Goal: Task Accomplishment & Management: Manage account settings

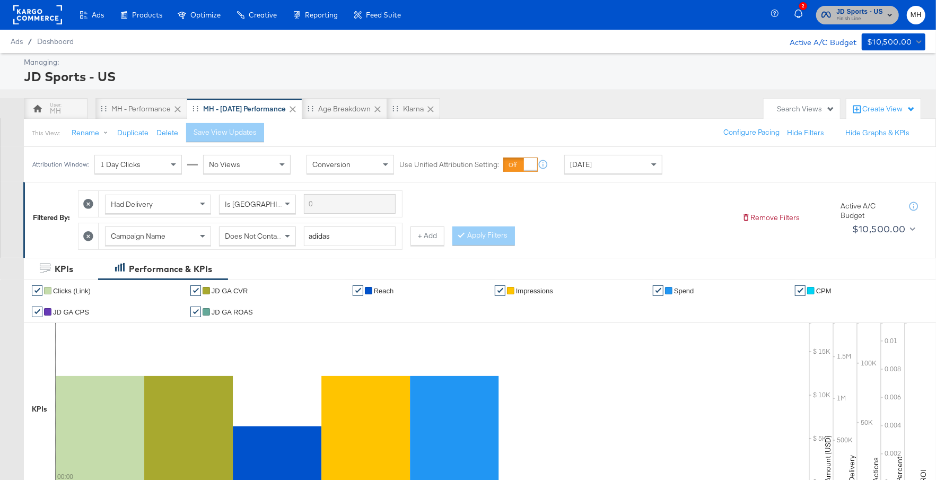
click at [835, 16] on span "JD Sports - US Finish Line" at bounding box center [857, 14] width 72 height 17
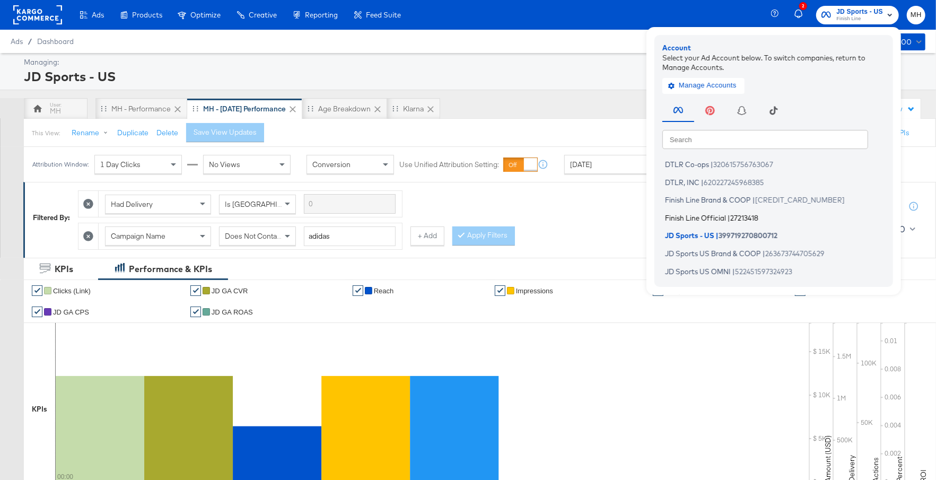
click at [718, 218] on span "Finish Line Official" at bounding box center [695, 217] width 61 height 8
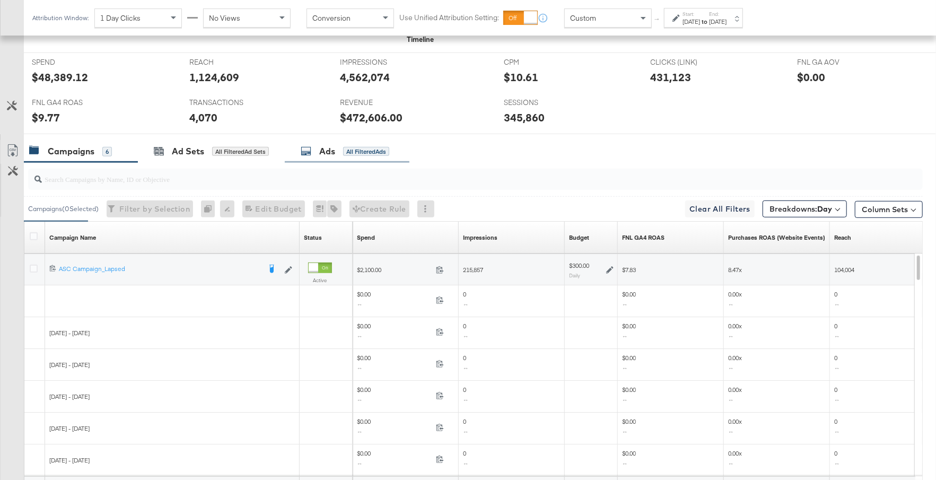
scroll to position [535, 0]
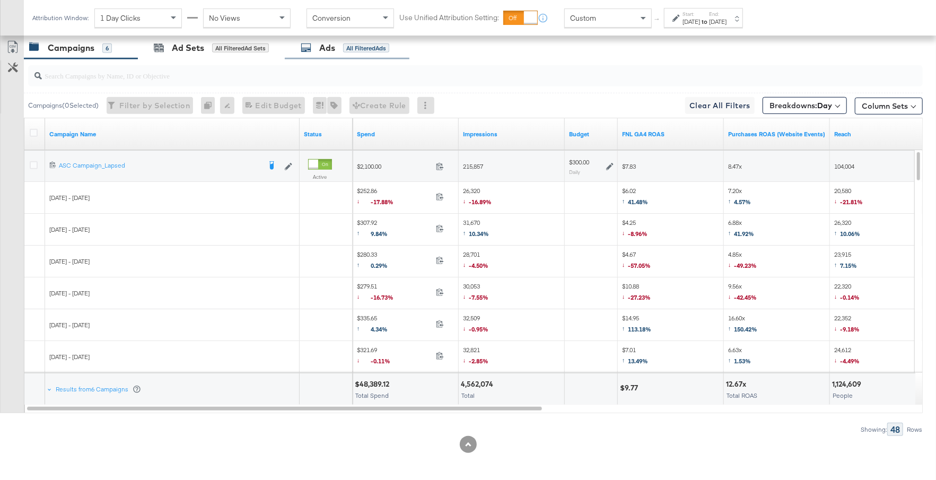
click at [342, 48] on div "Ads All Filtered Ads" at bounding box center [345, 48] width 89 height 12
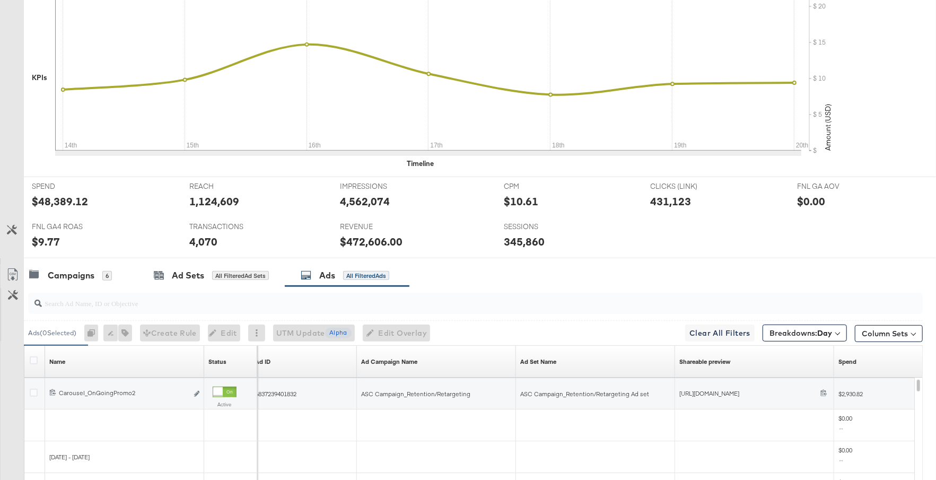
scroll to position [0, 0]
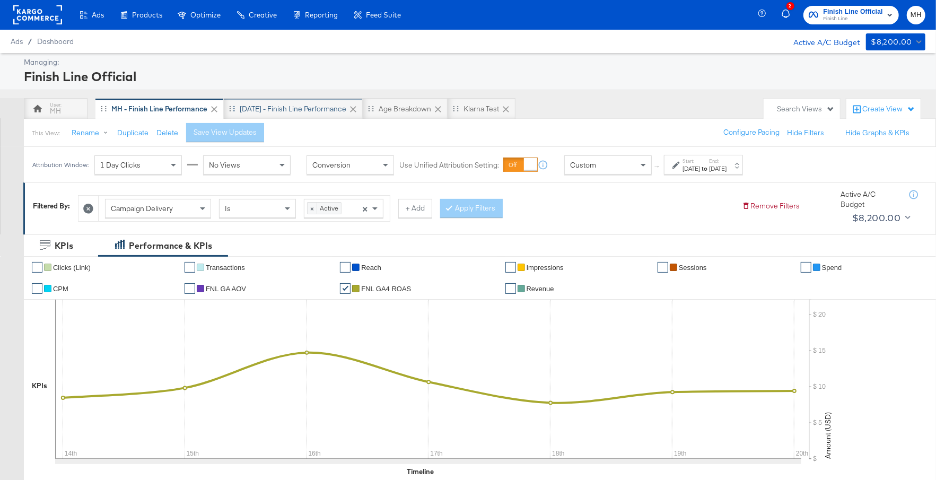
click at [344, 107] on div "Yesterday - Finish Line Performance" at bounding box center [293, 109] width 107 height 10
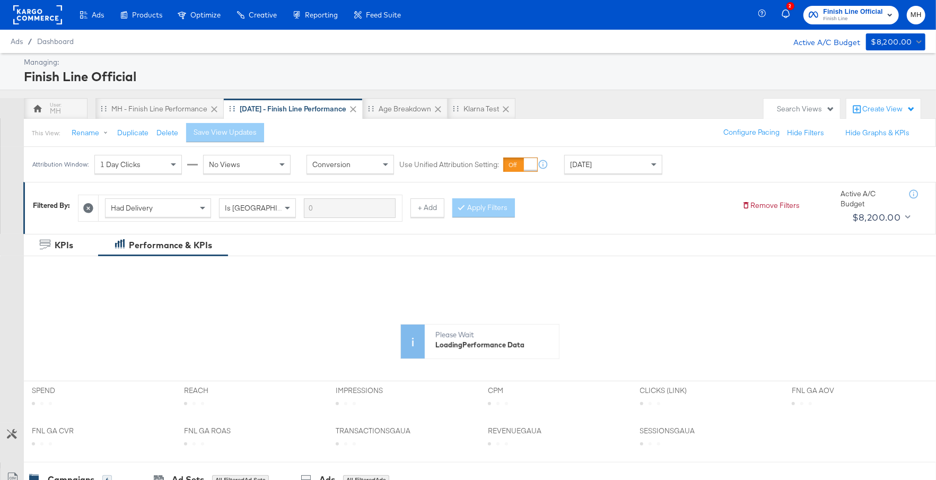
scroll to position [400, 0]
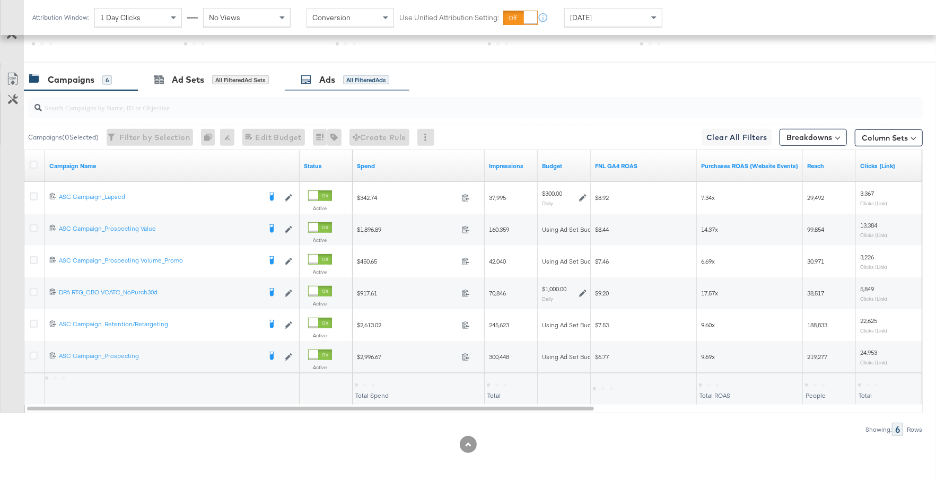
click at [342, 78] on div "Ads All Filtered Ads" at bounding box center [345, 80] width 89 height 12
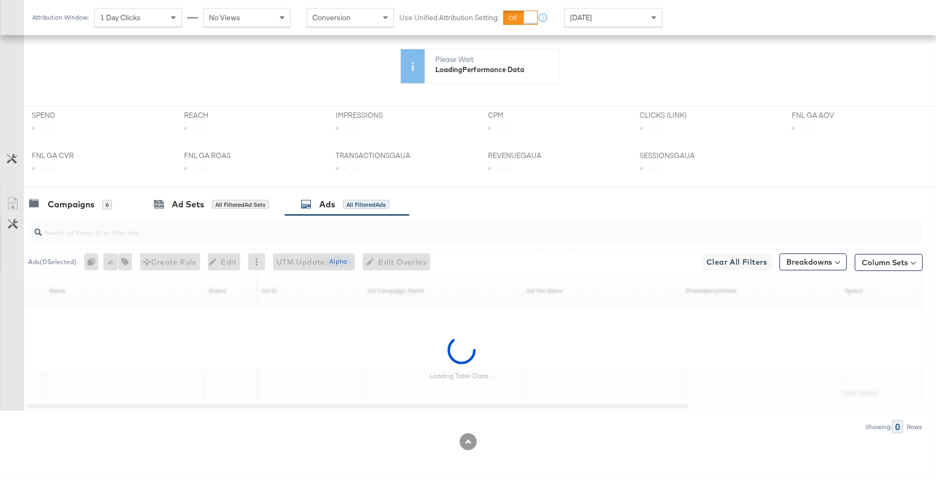
scroll to position [273, 0]
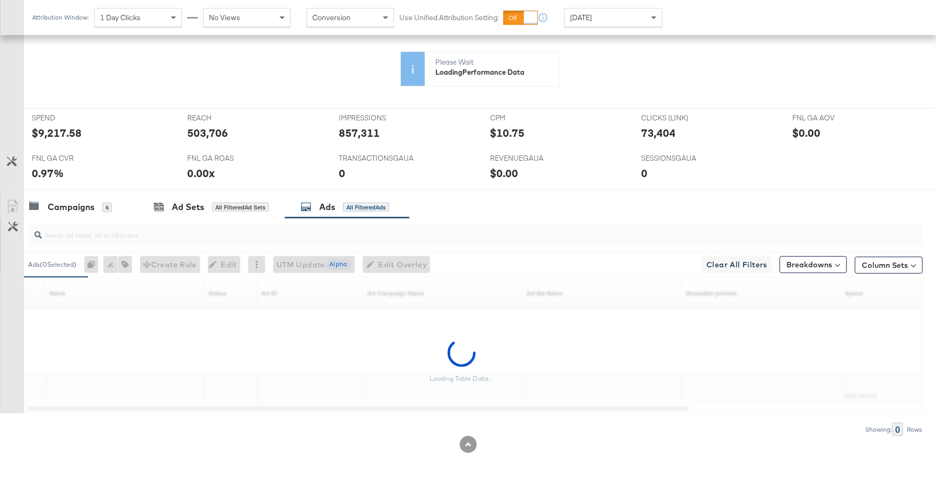
click at [230, 230] on input "search" at bounding box center [442, 230] width 800 height 21
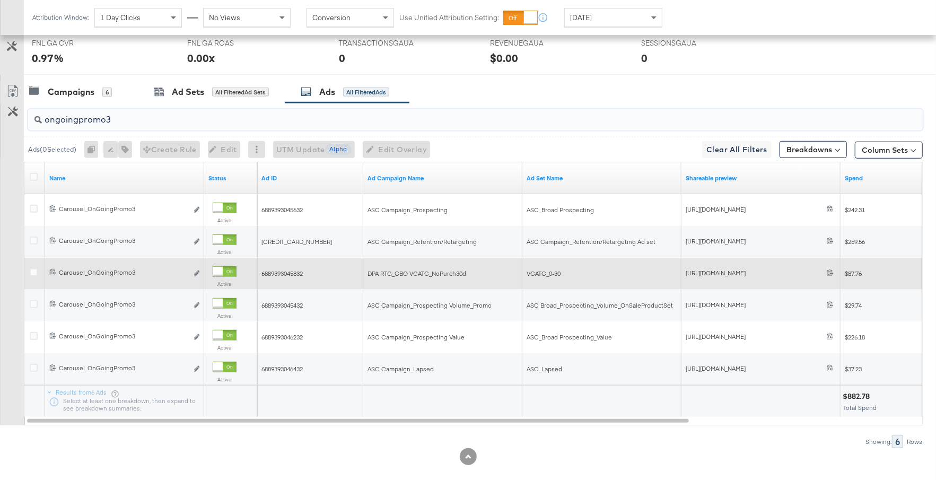
scroll to position [503, 0]
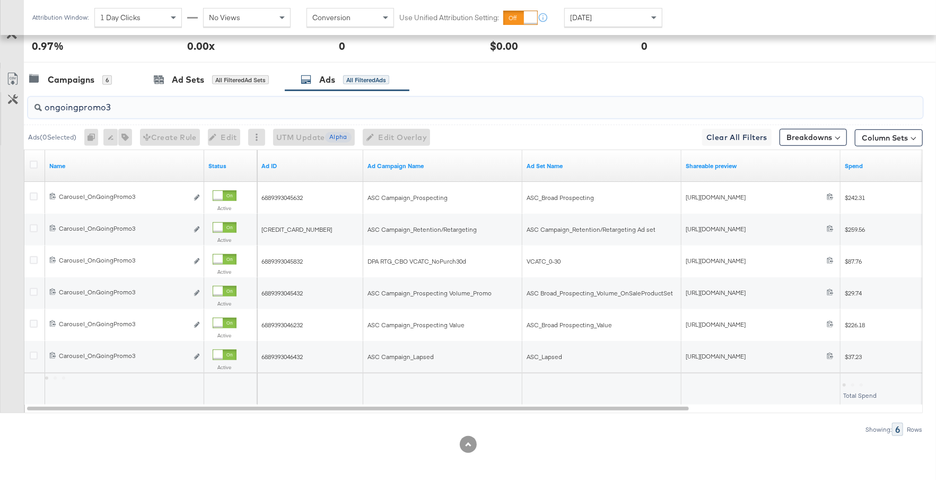
type input "ongoingpromo3"
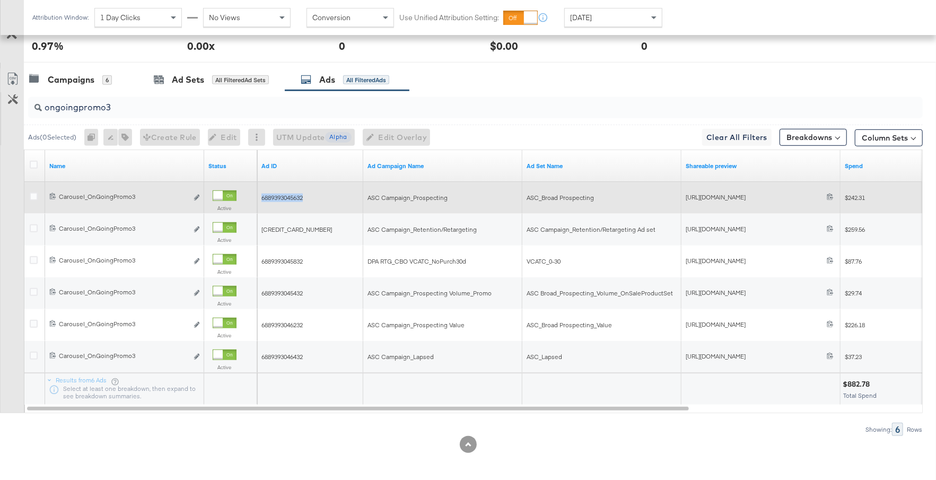
drag, startPoint x: 307, startPoint y: 198, endPoint x: 261, endPoint y: 197, distance: 45.6
click at [261, 197] on div "6889393045632" at bounding box center [310, 198] width 98 height 8
copy span "6889393045632"
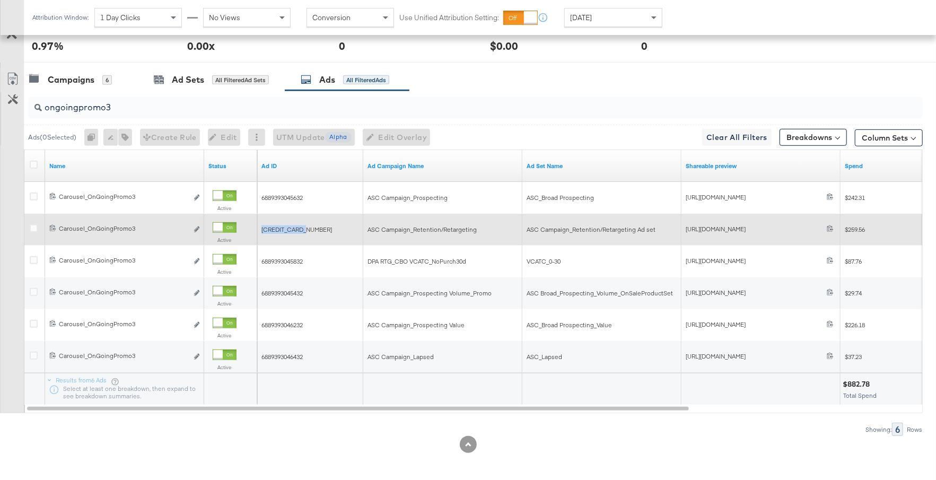
drag, startPoint x: 306, startPoint y: 226, endPoint x: 259, endPoint y: 226, distance: 47.2
click at [259, 226] on div "6889393046032" at bounding box center [310, 229] width 106 height 17
copy span "6889393046032"
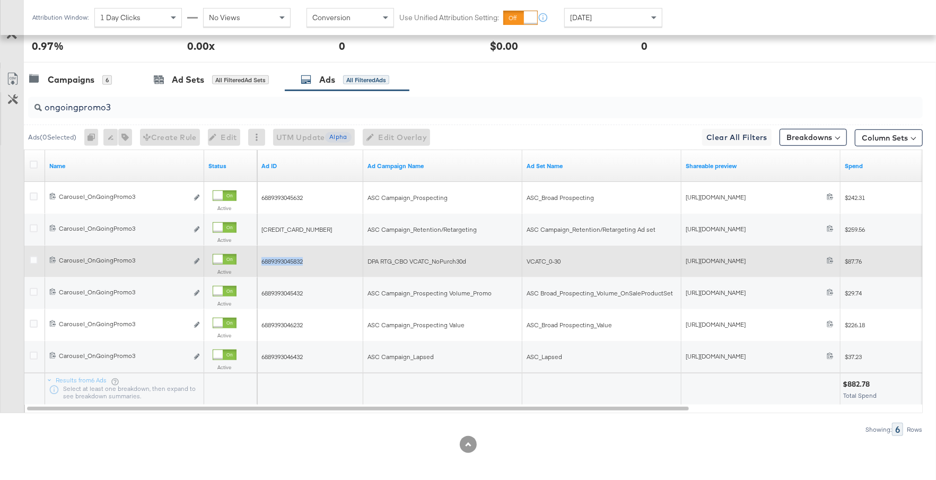
drag, startPoint x: 306, startPoint y: 259, endPoint x: 260, endPoint y: 259, distance: 46.1
click at [260, 259] on div "6889393045832" at bounding box center [310, 261] width 106 height 17
copy span "6889393045832"
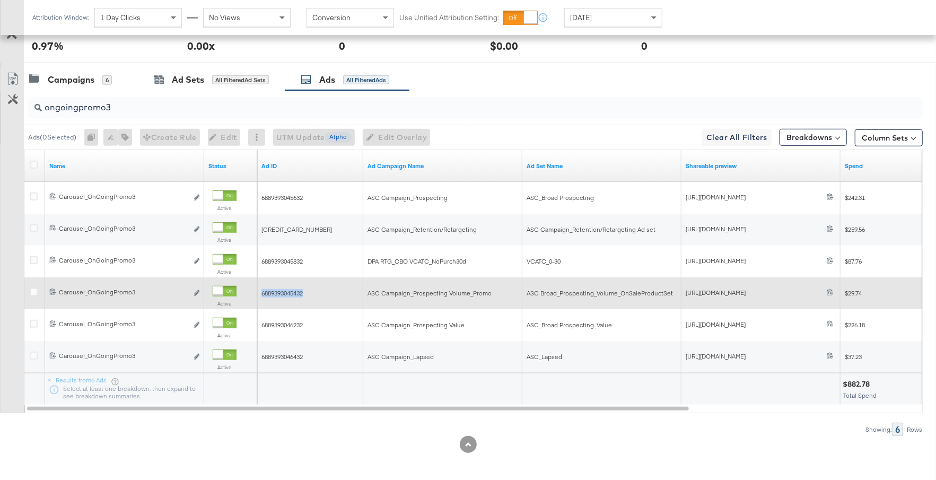
drag, startPoint x: 306, startPoint y: 289, endPoint x: 264, endPoint y: 291, distance: 42.4
click at [264, 291] on div "6889393045432" at bounding box center [310, 293] width 98 height 8
copy span "889393045432"
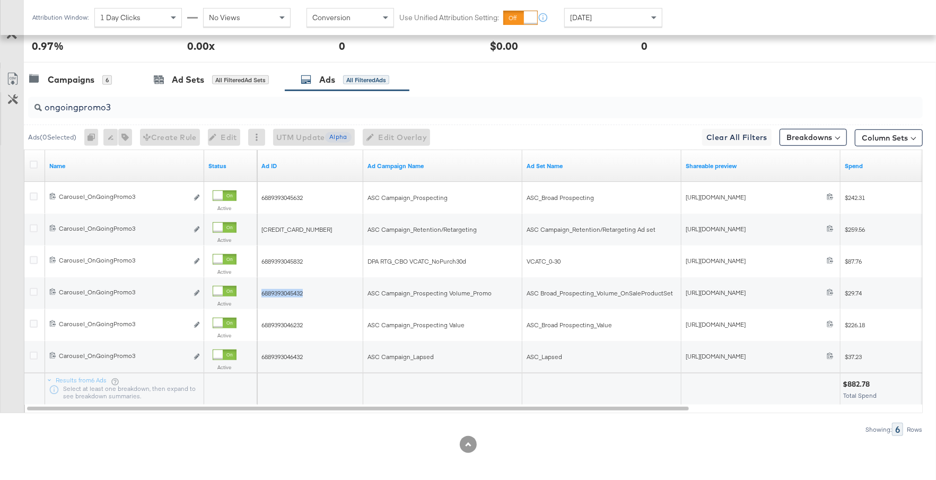
copy span "6889393045432"
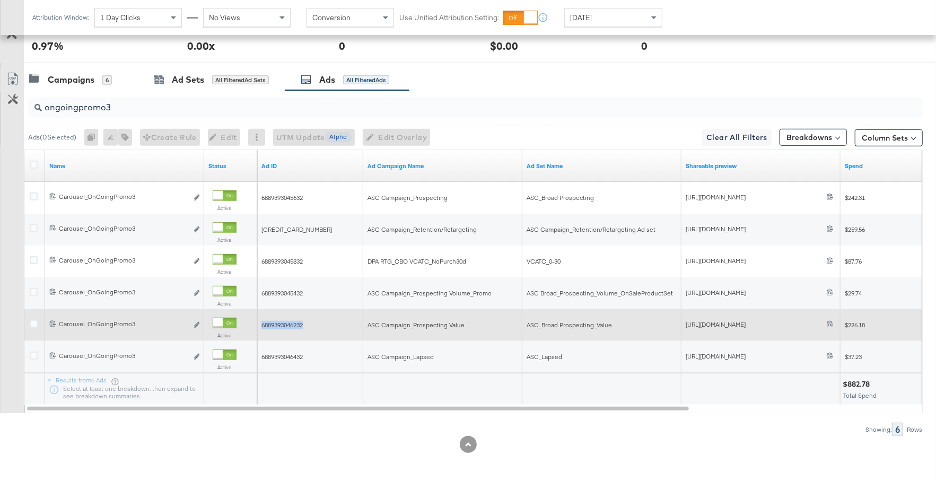
drag, startPoint x: 305, startPoint y: 319, endPoint x: 261, endPoint y: 322, distance: 43.6
click at [261, 322] on div "6889393046232" at bounding box center [310, 325] width 98 height 8
copy span "6889393046232"
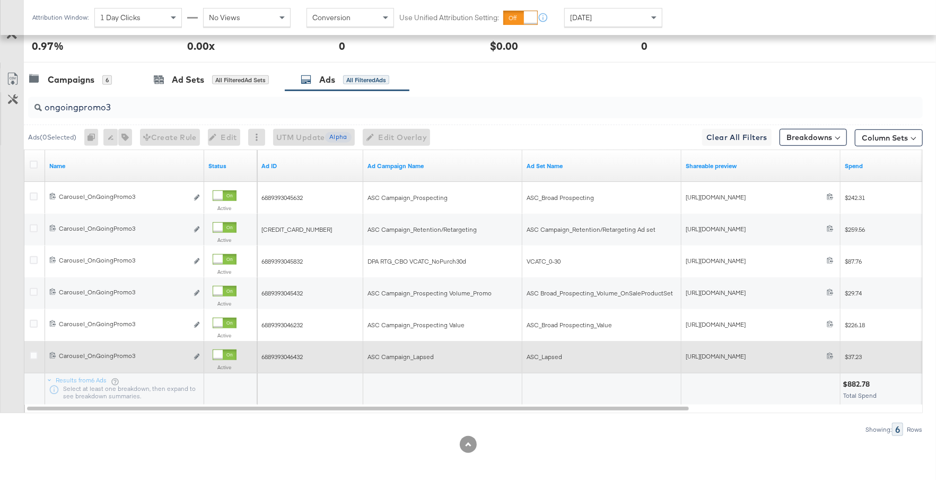
click at [303, 355] on span "6889393046432" at bounding box center [281, 357] width 41 height 8
drag, startPoint x: 306, startPoint y: 355, endPoint x: 261, endPoint y: 357, distance: 44.6
click at [261, 357] on div "6889393046432" at bounding box center [310, 357] width 98 height 8
copy span "6889393046432"
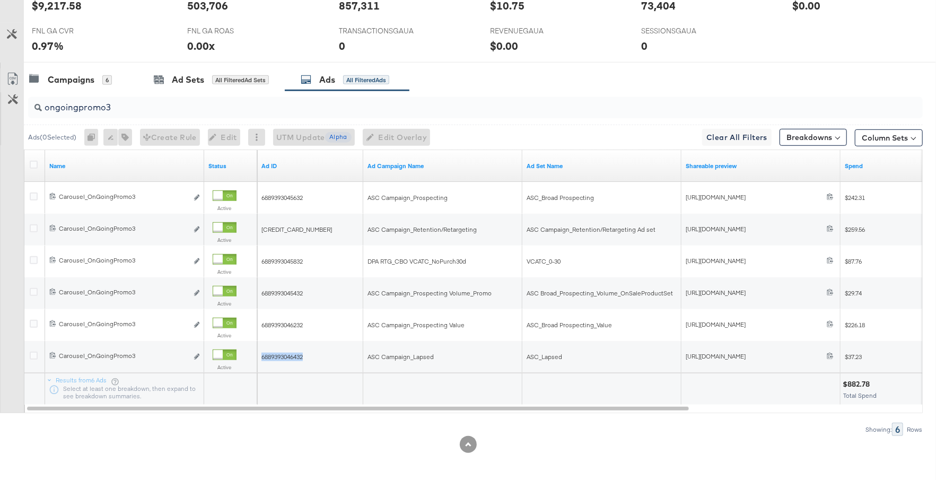
scroll to position [0, 0]
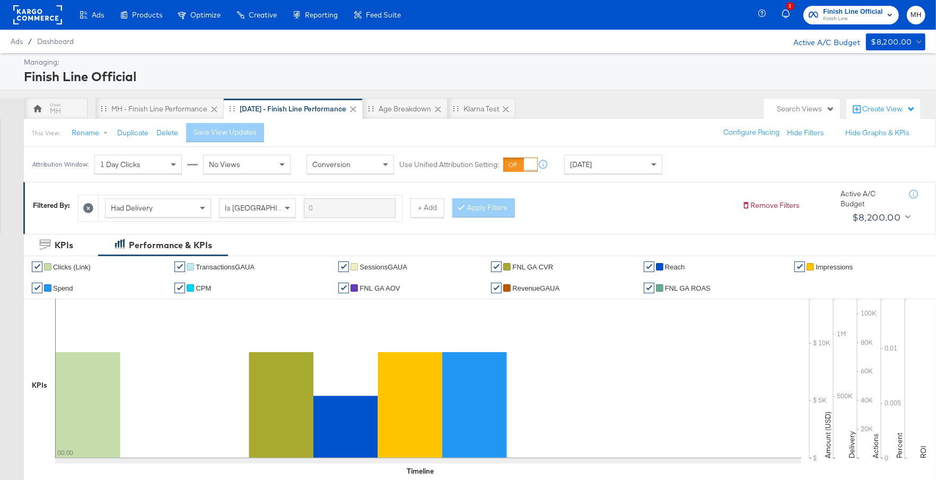
click at [853, 9] on span "Finish Line Official" at bounding box center [852, 11] width 59 height 11
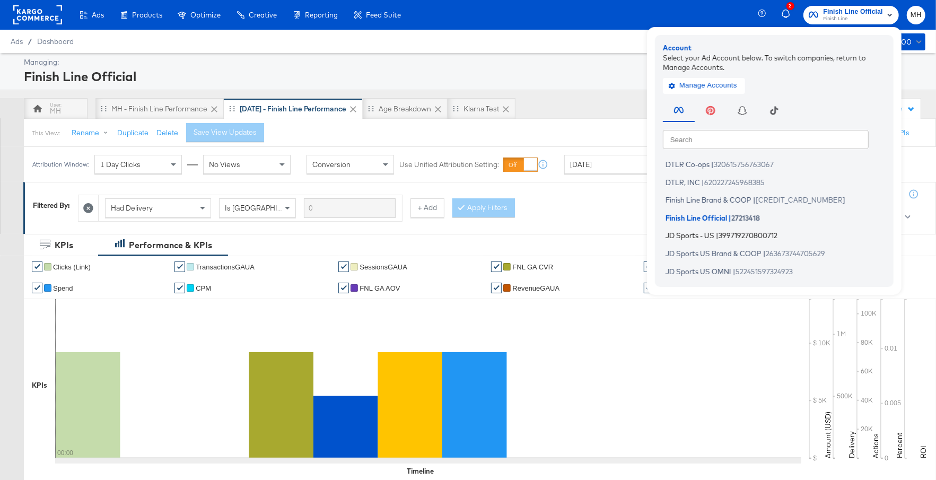
click at [697, 235] on span "JD Sports - US" at bounding box center [689, 235] width 49 height 8
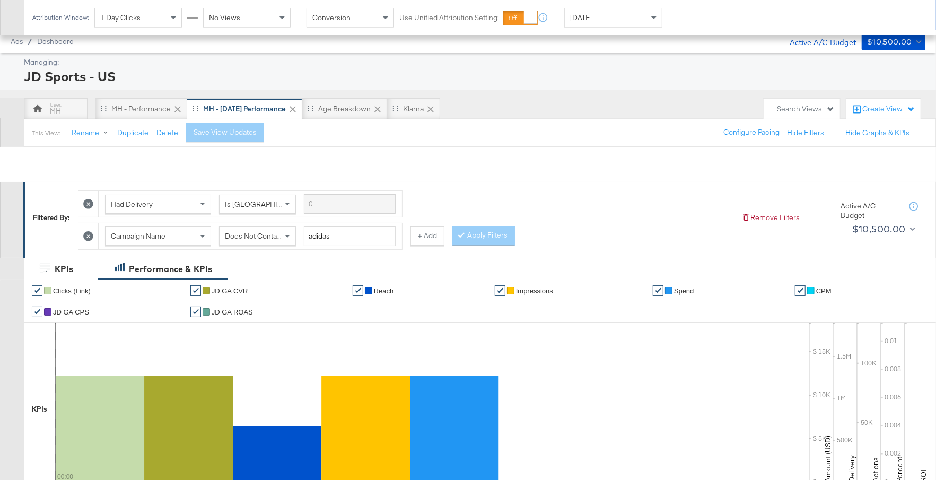
scroll to position [558, 0]
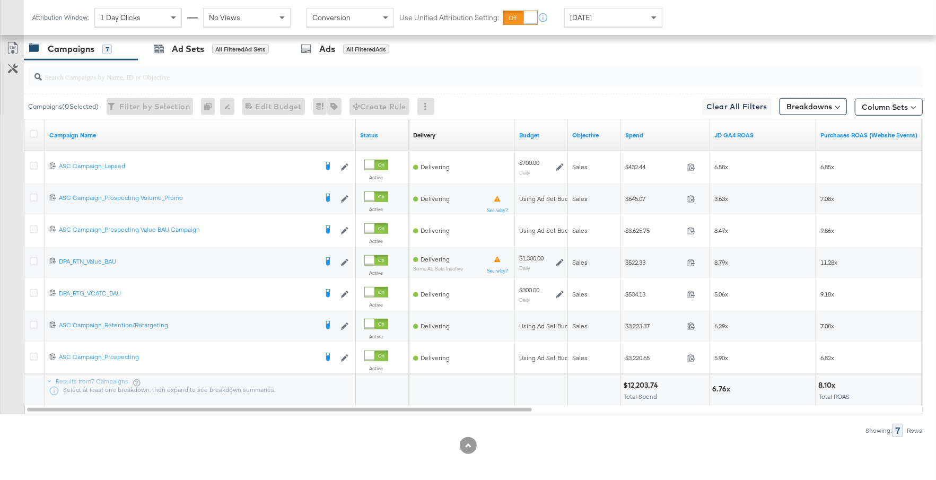
click at [648, 30] on div "Attribution Window: 1 Day Clicks No Views Conversion Use Unified Attribution Se…" at bounding box center [350, 17] width 652 height 35
click at [646, 27] on div "[DATE]" at bounding box center [613, 17] width 98 height 19
click at [683, 127] on div "Spend" at bounding box center [665, 135] width 89 height 17
click at [667, 138] on div "Spend" at bounding box center [665, 135] width 89 height 17
click at [665, 136] on link "Spend" at bounding box center [665, 135] width 81 height 8
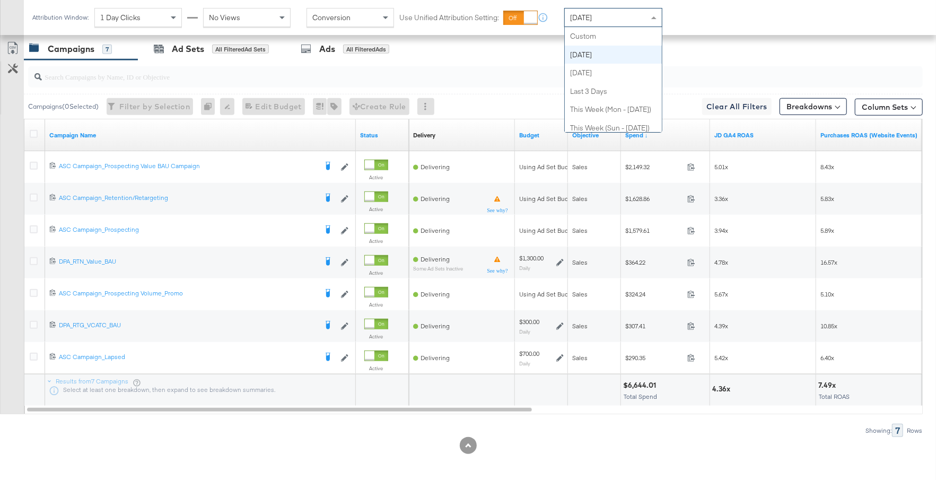
click at [629, 18] on div "[DATE]" at bounding box center [613, 17] width 97 height 18
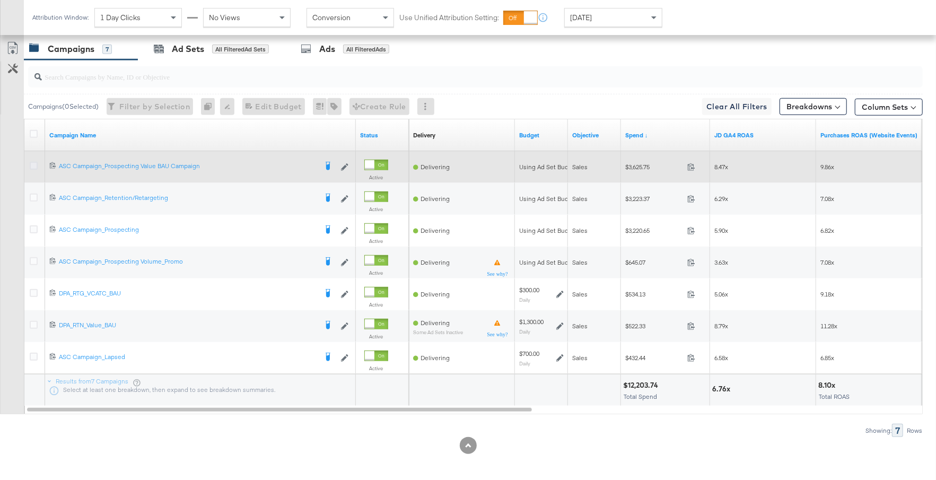
click at [32, 163] on icon at bounding box center [34, 166] width 8 height 8
click at [0, 0] on input "checkbox" at bounding box center [0, 0] width 0 height 0
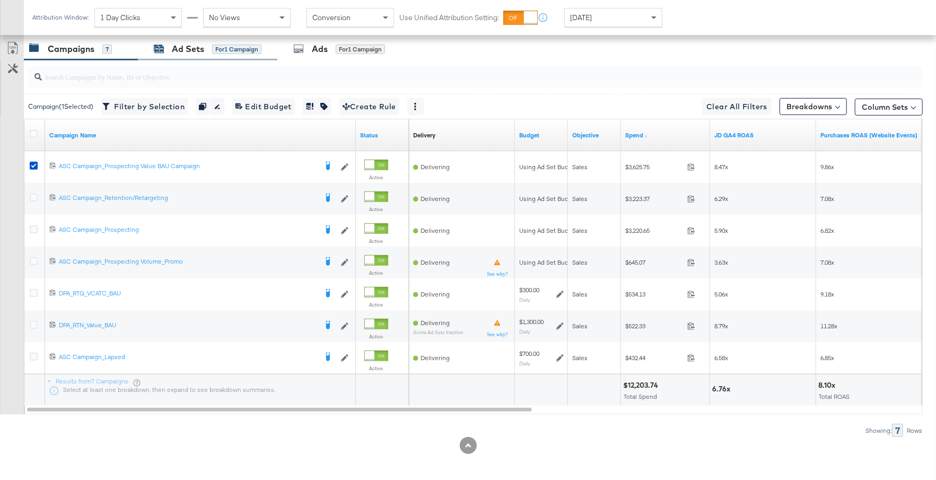
click at [241, 45] on div "for 1 Campaign" at bounding box center [236, 50] width 49 height 10
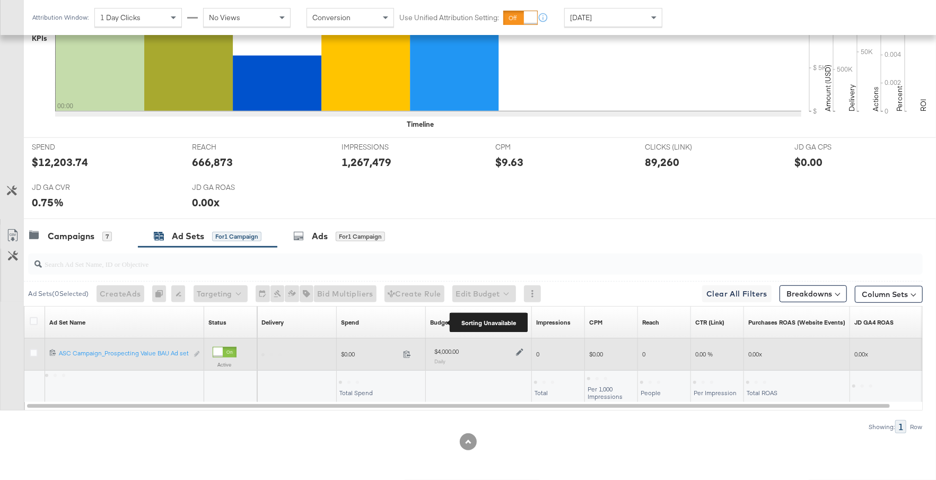
scroll to position [367, 0]
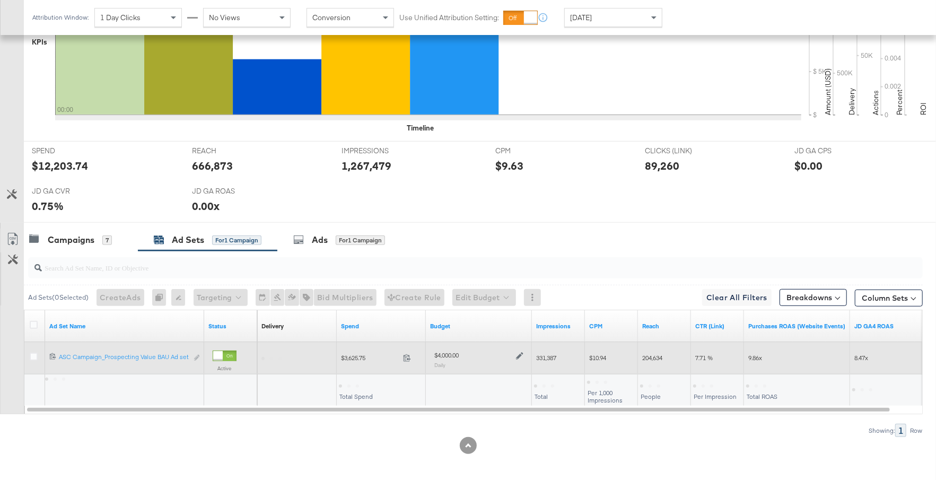
click at [518, 353] on icon at bounding box center [519, 355] width 7 height 7
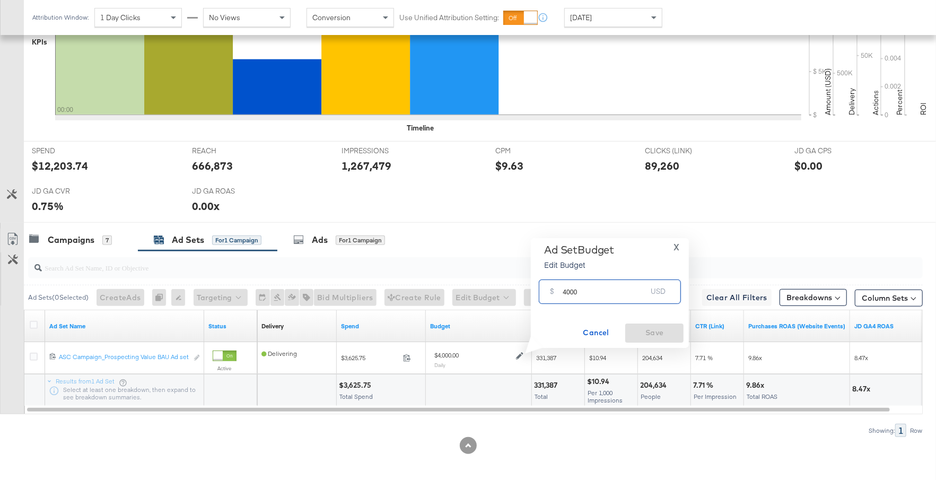
drag, startPoint x: 581, startPoint y: 295, endPoint x: 561, endPoint y: 296, distance: 19.6
click at [561, 296] on div "$ 4000 USD" at bounding box center [610, 291] width 142 height 24
type input "3000"
click at [655, 329] on span "Save" at bounding box center [654, 332] width 50 height 13
click at [94, 237] on div "Campaigns 7" at bounding box center [70, 240] width 83 height 12
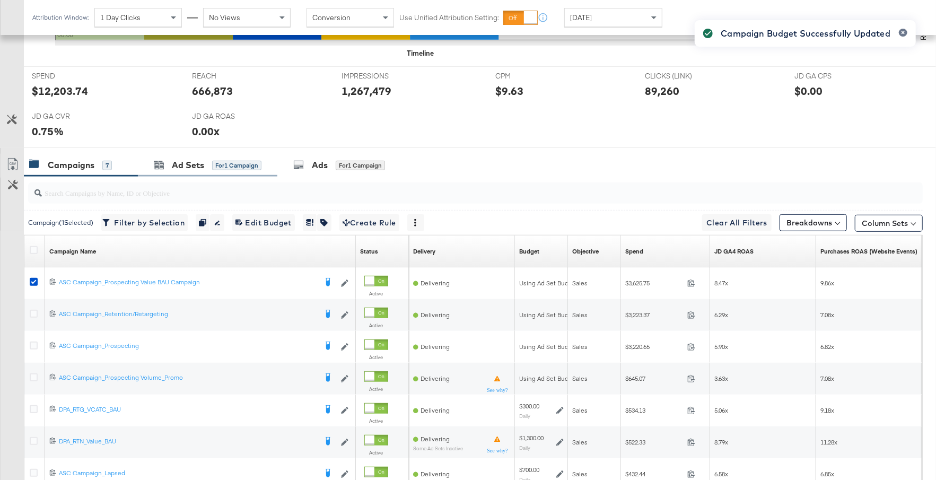
scroll to position [449, 0]
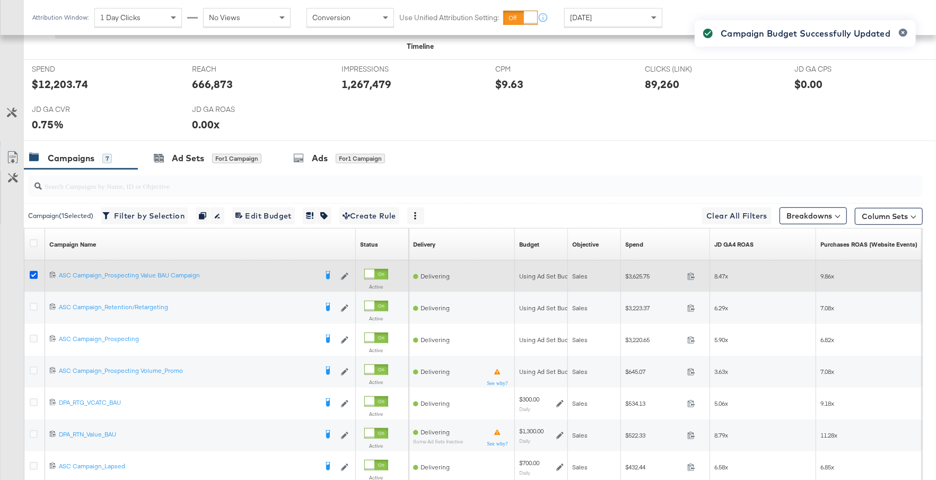
click at [32, 271] on icon at bounding box center [34, 275] width 8 height 8
click at [0, 0] on input "checkbox" at bounding box center [0, 0] width 0 height 0
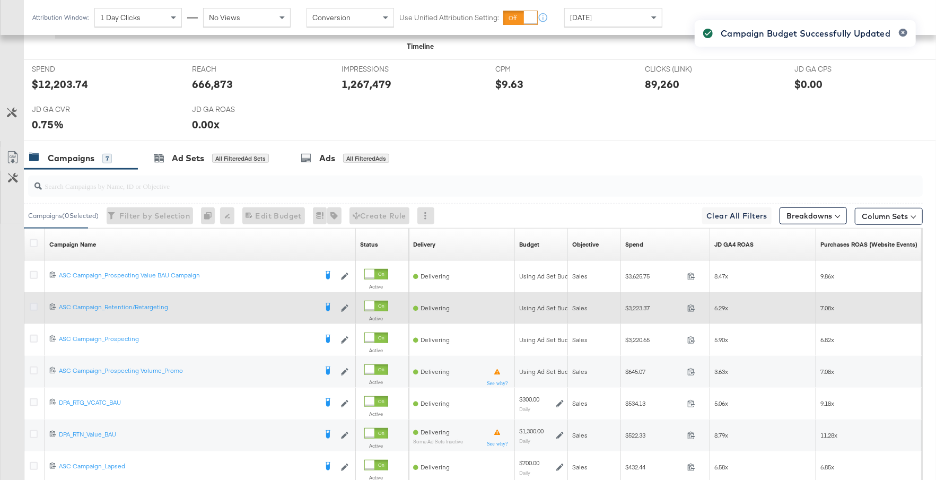
click at [32, 303] on icon at bounding box center [34, 307] width 8 height 8
click at [0, 0] on input "checkbox" at bounding box center [0, 0] width 0 height 0
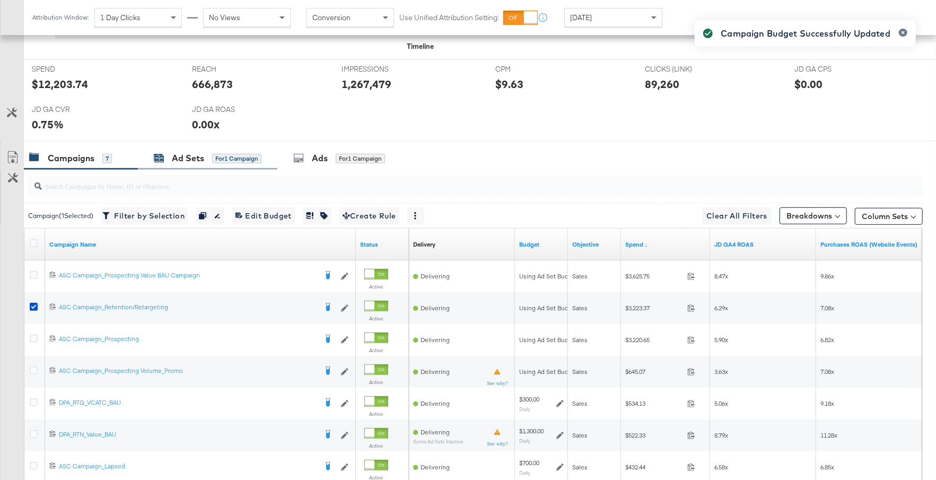
click at [231, 158] on div "for 1 Campaign" at bounding box center [236, 159] width 49 height 10
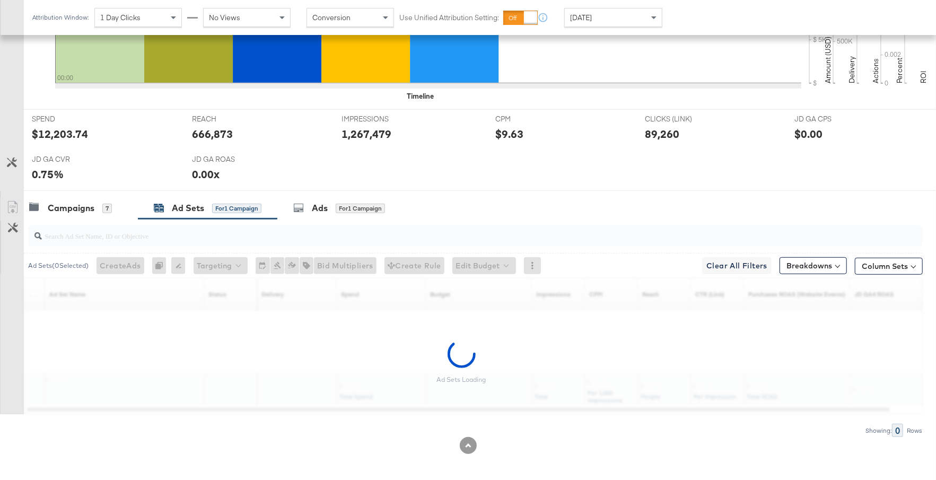
scroll to position [367, 0]
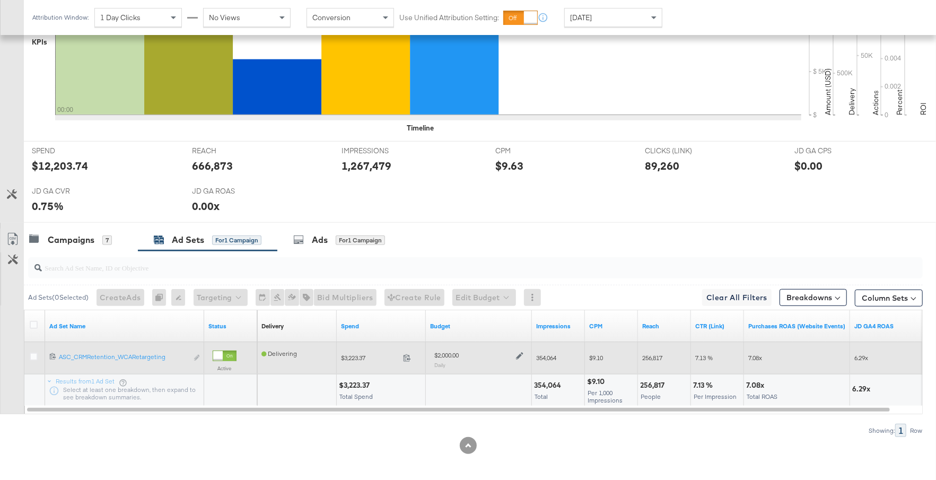
click at [519, 354] on icon at bounding box center [519, 355] width 7 height 7
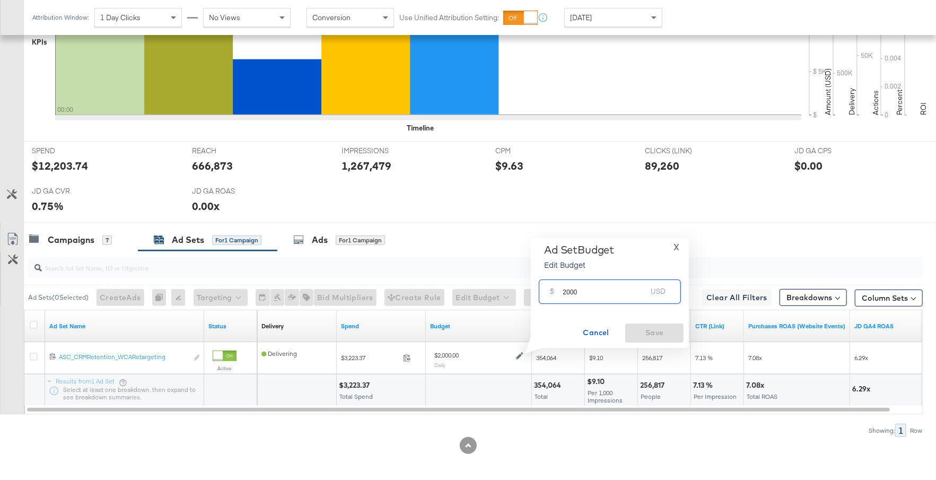
drag, startPoint x: 586, startPoint y: 291, endPoint x: 556, endPoint y: 291, distance: 29.7
click at [556, 291] on div "$ 2000 USD" at bounding box center [610, 291] width 142 height 24
type input "1800"
click at [648, 336] on span "Save" at bounding box center [654, 332] width 50 height 13
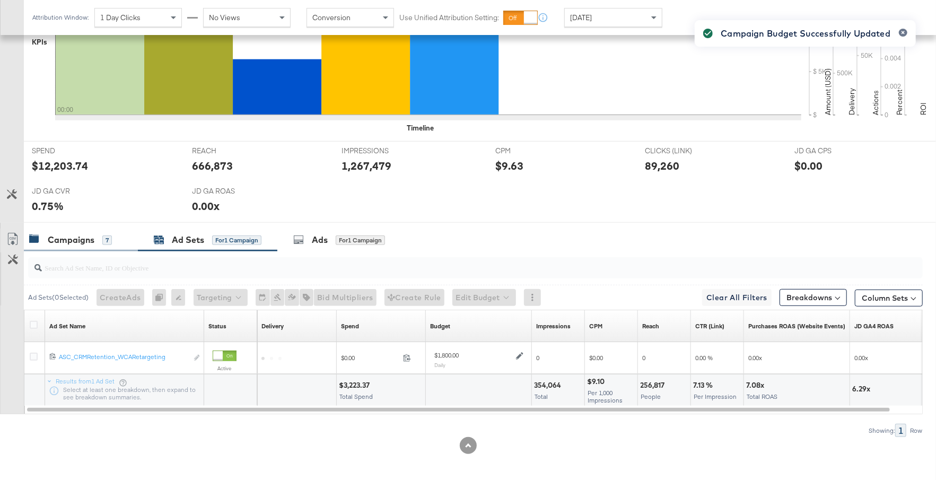
click at [97, 241] on div "Campaigns 7" at bounding box center [70, 240] width 83 height 12
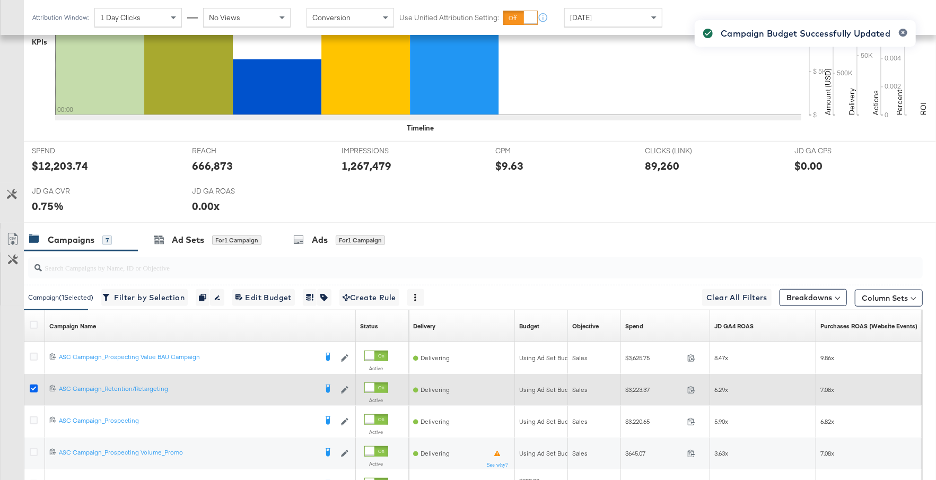
click at [33, 384] on icon at bounding box center [34, 388] width 8 height 8
click at [0, 0] on input "checkbox" at bounding box center [0, 0] width 0 height 0
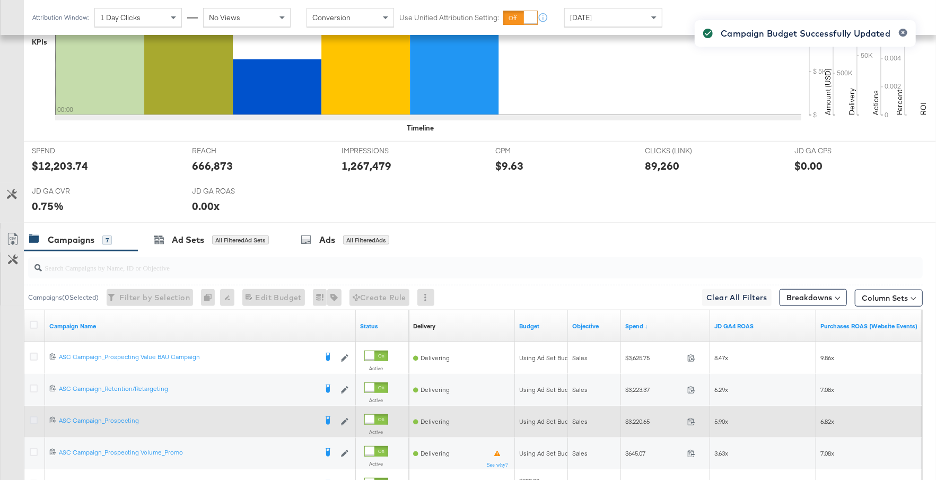
click at [33, 416] on icon at bounding box center [34, 420] width 8 height 8
click at [0, 0] on input "checkbox" at bounding box center [0, 0] width 0 height 0
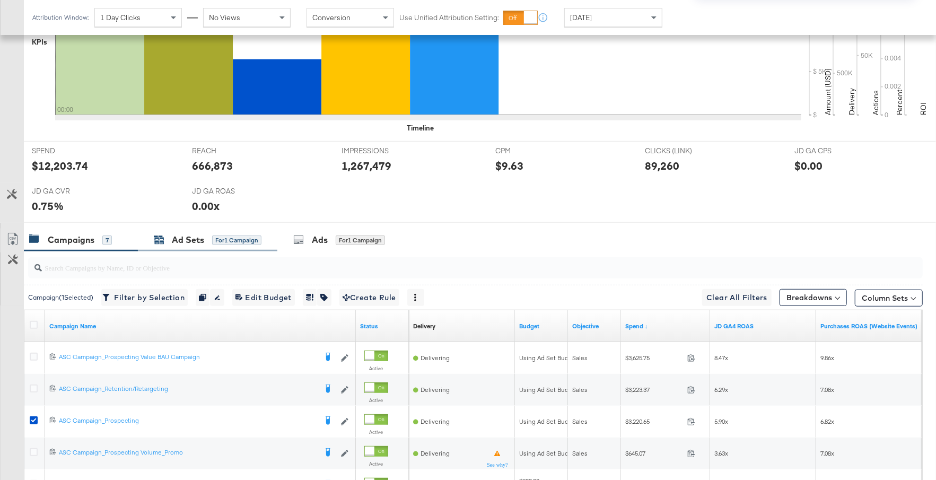
click at [195, 239] on div "Ad Sets" at bounding box center [188, 240] width 32 height 12
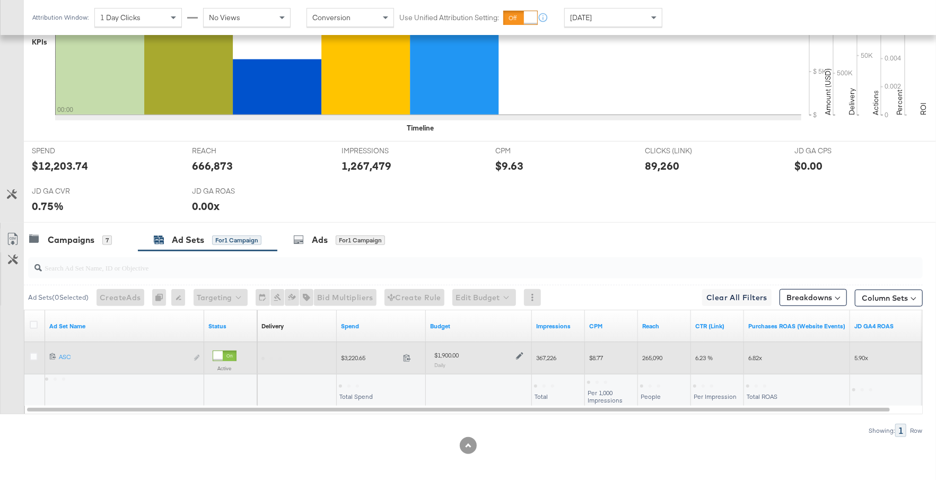
click at [523, 350] on div "$1,900.00 Daily" at bounding box center [479, 359] width 98 height 26
click at [519, 352] on icon at bounding box center [519, 355] width 7 height 7
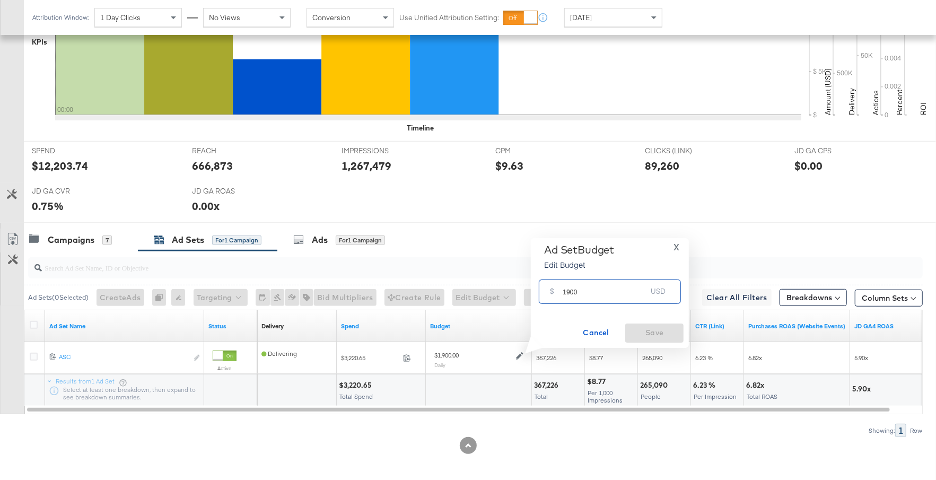
drag, startPoint x: 593, startPoint y: 294, endPoint x: 543, endPoint y: 294, distance: 49.8
click at [543, 294] on div "$ 1900 USD" at bounding box center [610, 291] width 142 height 24
type input "1500"
click at [638, 329] on span "Save" at bounding box center [654, 332] width 50 height 13
click at [101, 238] on div "Campaigns 7" at bounding box center [70, 240] width 83 height 12
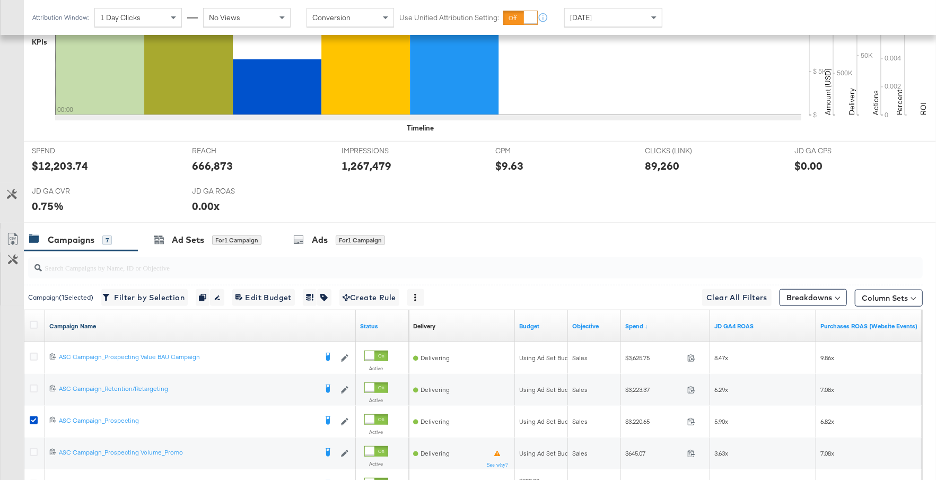
scroll to position [493, 0]
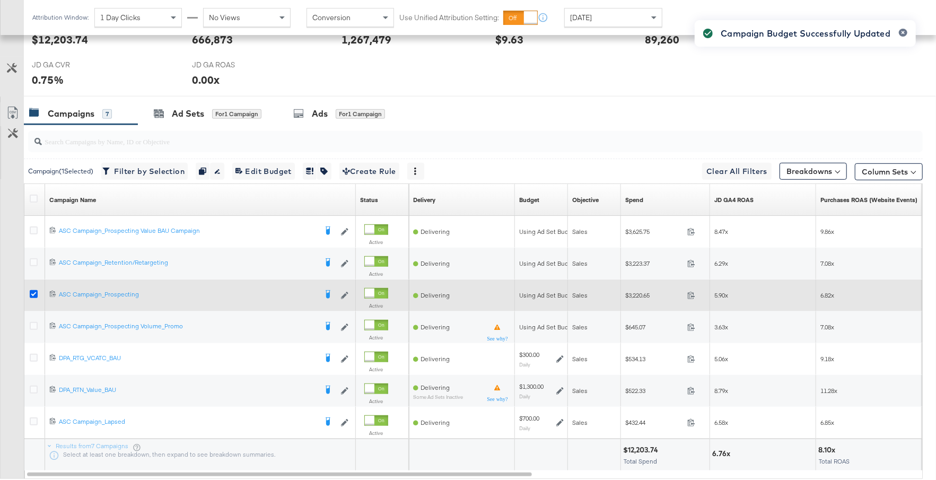
click at [32, 290] on icon at bounding box center [34, 294] width 8 height 8
click at [0, 0] on input "checkbox" at bounding box center [0, 0] width 0 height 0
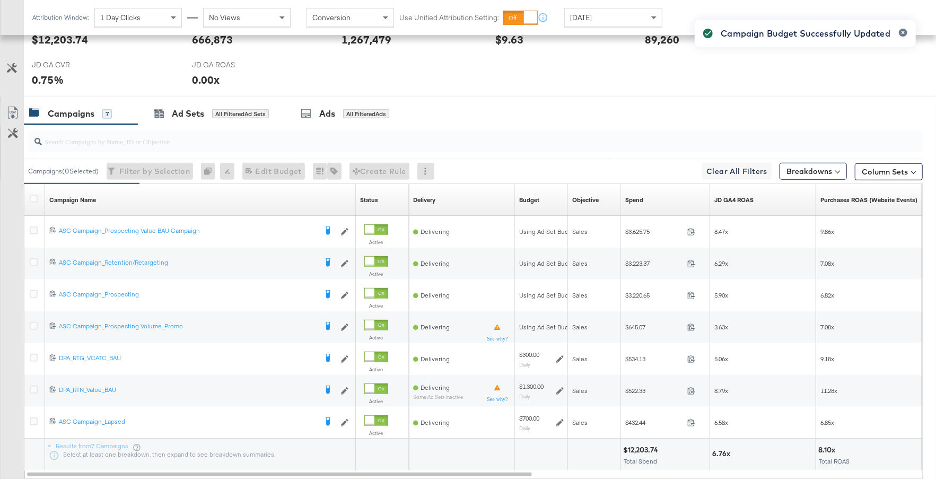
click at [767, 187] on div "Campaign Budget Successfully Updated" at bounding box center [805, 221] width 242 height 423
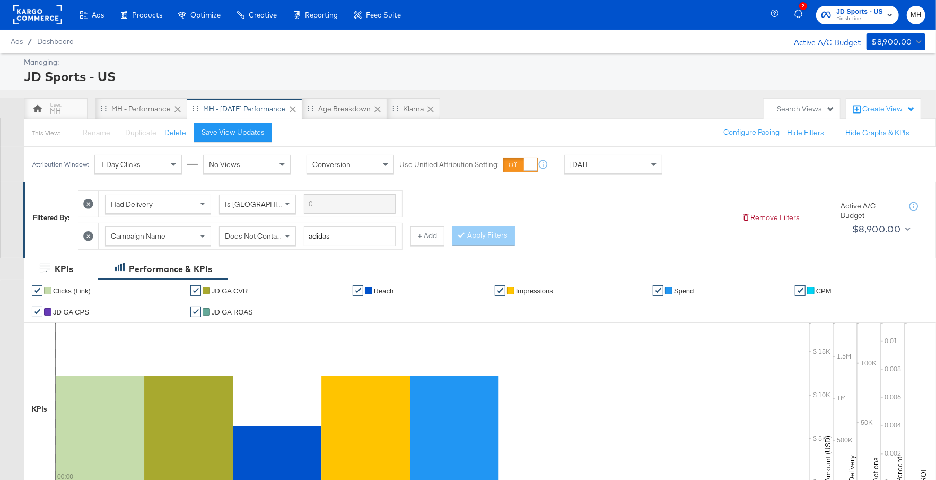
scroll to position [558, 0]
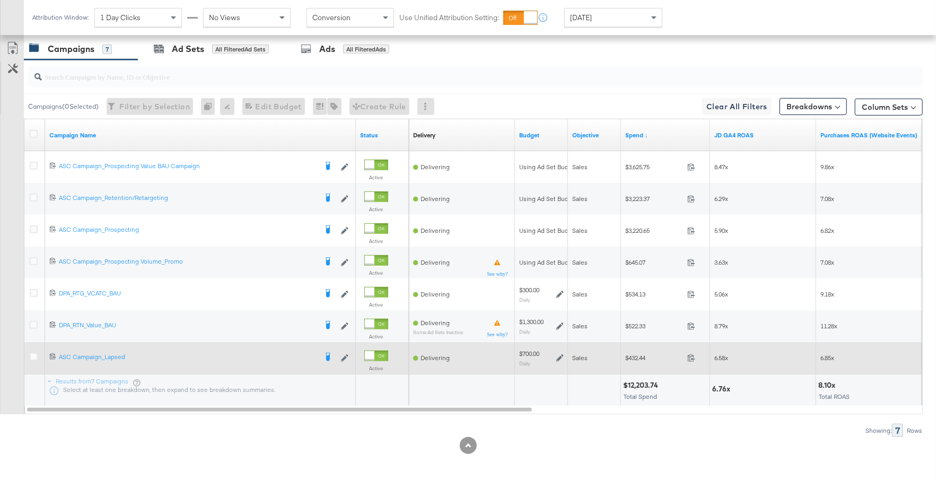
click at [560, 354] on icon at bounding box center [559, 357] width 7 height 7
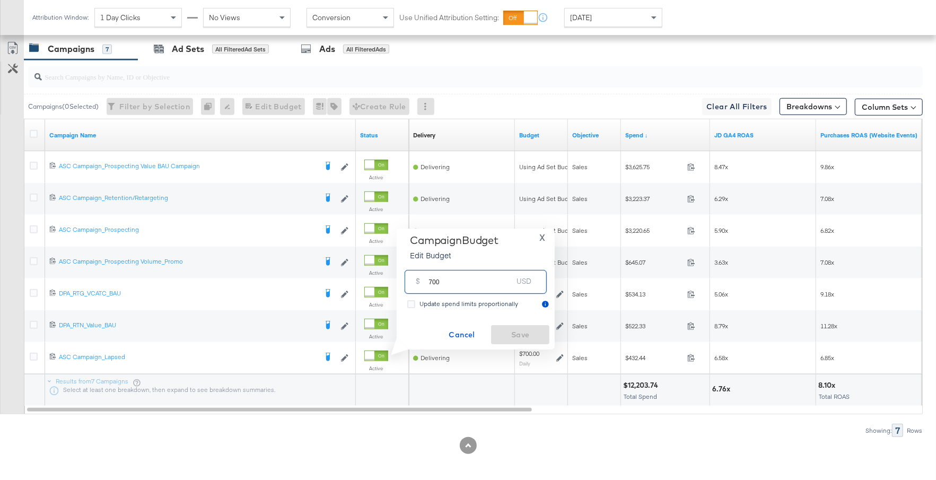
drag, startPoint x: 452, startPoint y: 282, endPoint x: 415, endPoint y: 283, distance: 37.1
click at [415, 283] on div "$ 700 USD" at bounding box center [476, 282] width 142 height 24
type input "400"
click at [522, 335] on span "Save" at bounding box center [520, 334] width 50 height 13
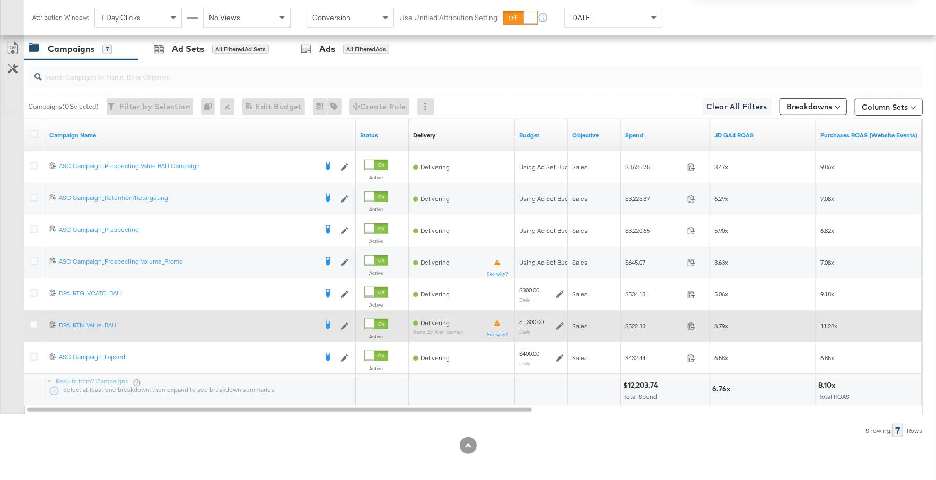
click at [559, 322] on icon at bounding box center [559, 325] width 7 height 7
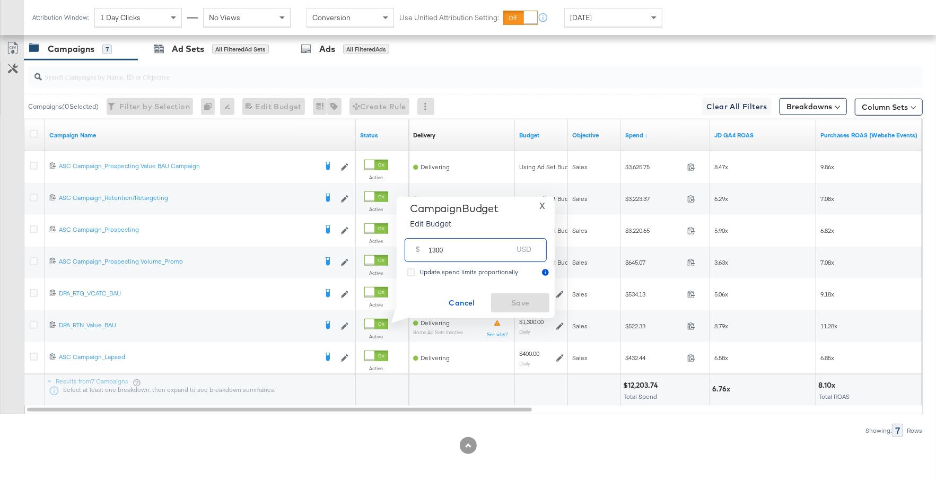
drag, startPoint x: 446, startPoint y: 250, endPoint x: 418, endPoint y: 250, distance: 27.6
click at [418, 250] on div "$ 1300 USD" at bounding box center [476, 250] width 142 height 24
type input "1000"
click at [510, 303] on span "Save" at bounding box center [520, 302] width 50 height 13
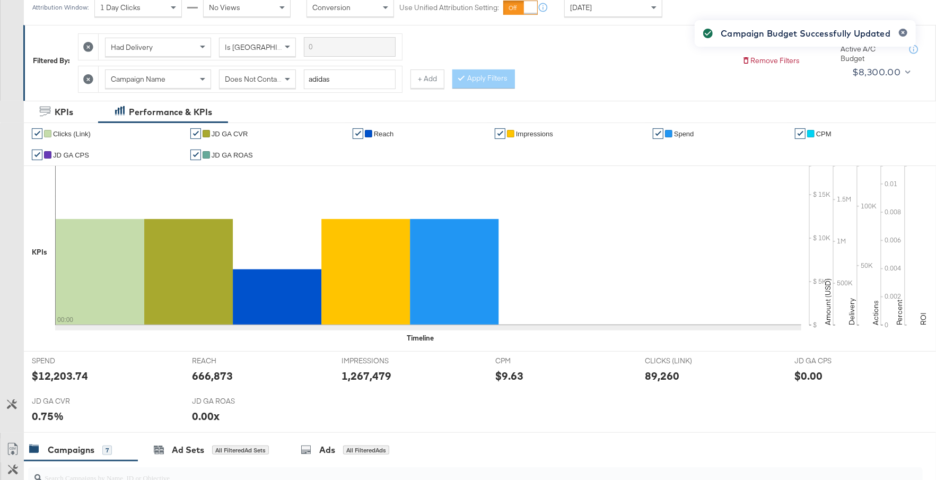
scroll to position [0, 0]
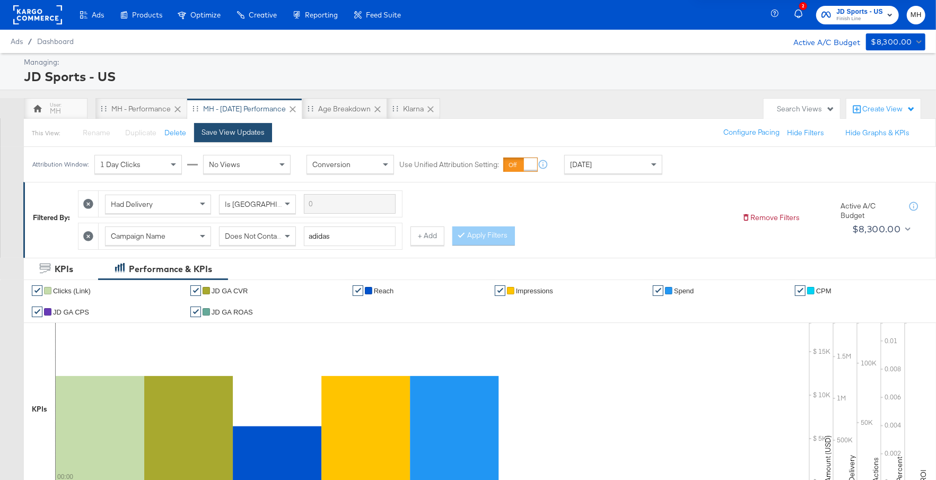
click at [244, 126] on button "Save View Updates" at bounding box center [233, 132] width 78 height 19
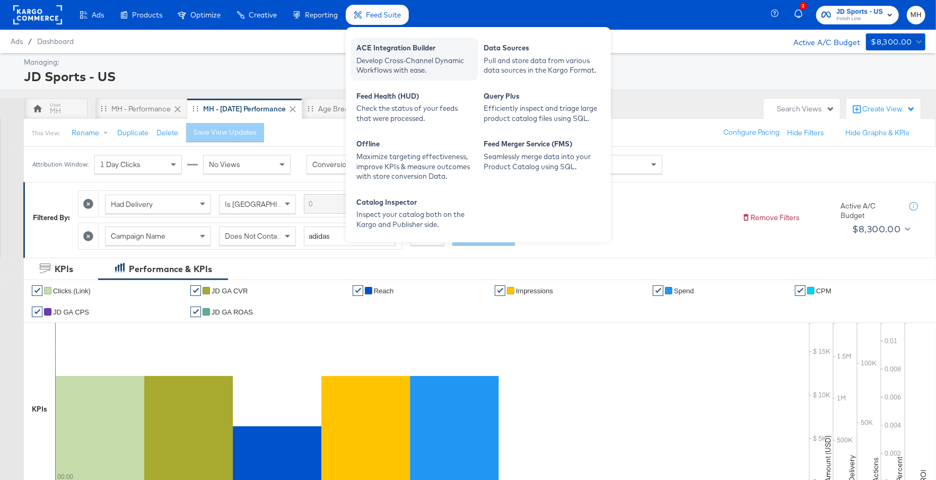
click at [388, 56] on div "Develop Cross-Channel Dynamic Workflows with ease." at bounding box center [414, 66] width 117 height 20
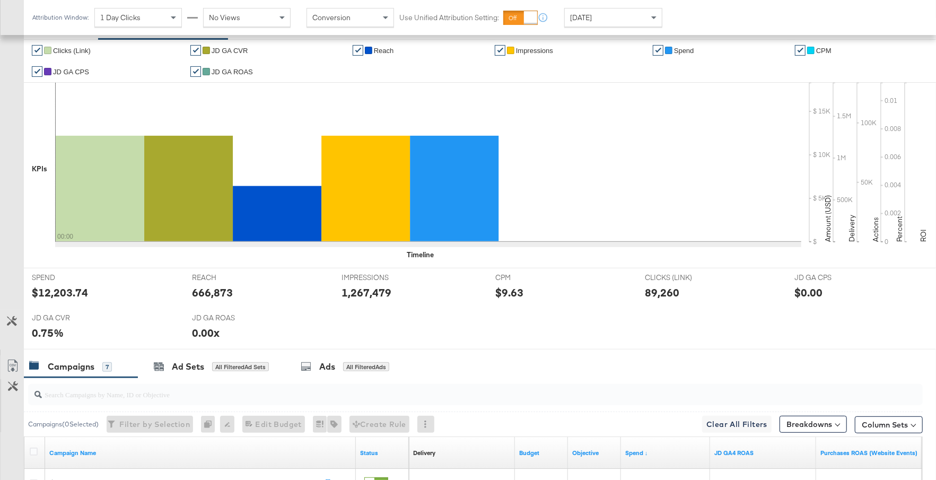
scroll to position [558, 0]
